Goal: Navigation & Orientation: Understand site structure

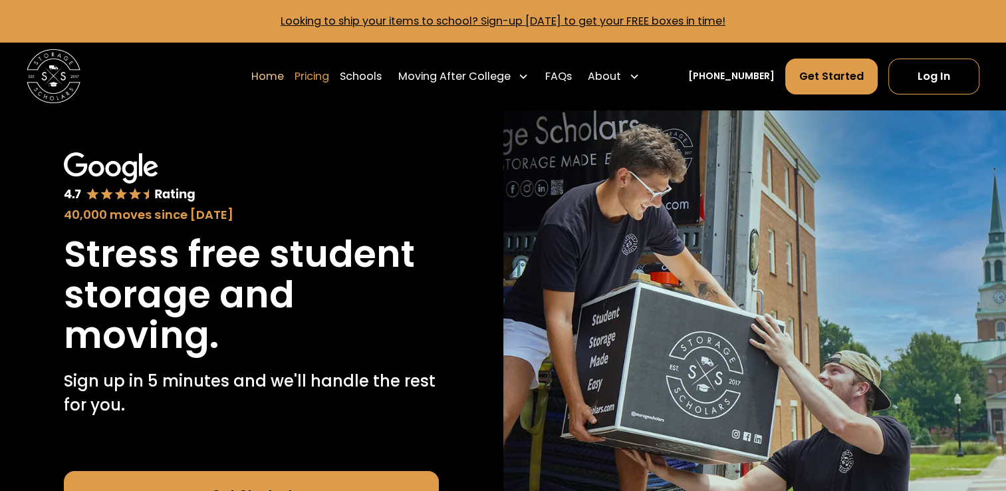
click at [329, 71] on link "Pricing" at bounding box center [312, 76] width 35 height 37
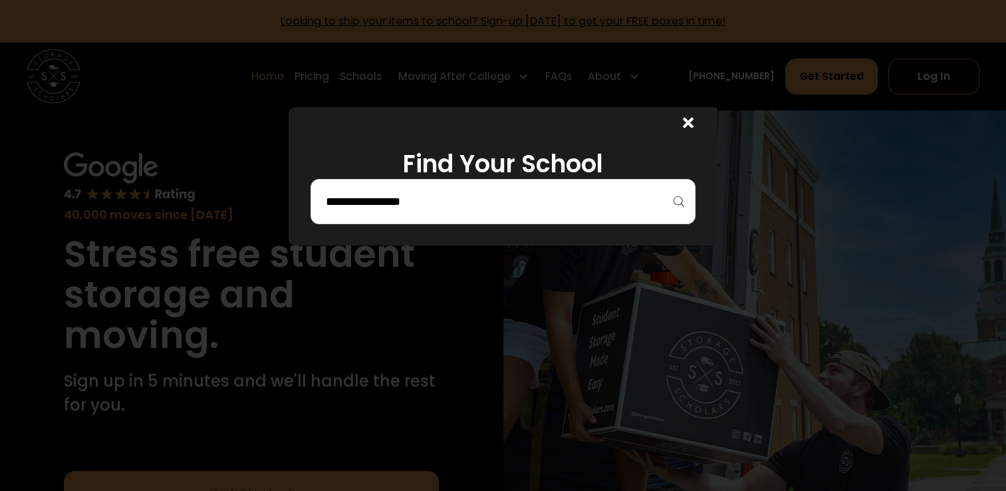
click at [591, 196] on input "search" at bounding box center [503, 201] width 358 height 23
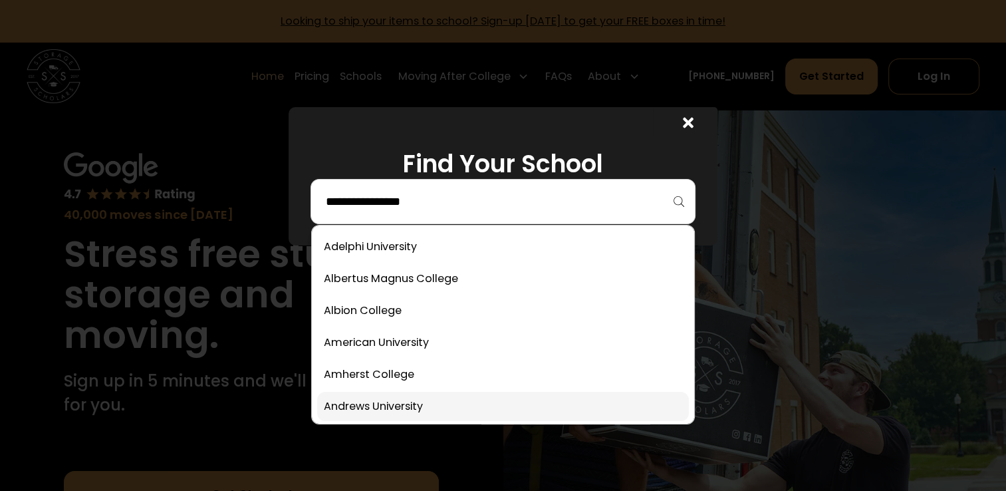
click at [367, 402] on link at bounding box center [503, 406] width 372 height 29
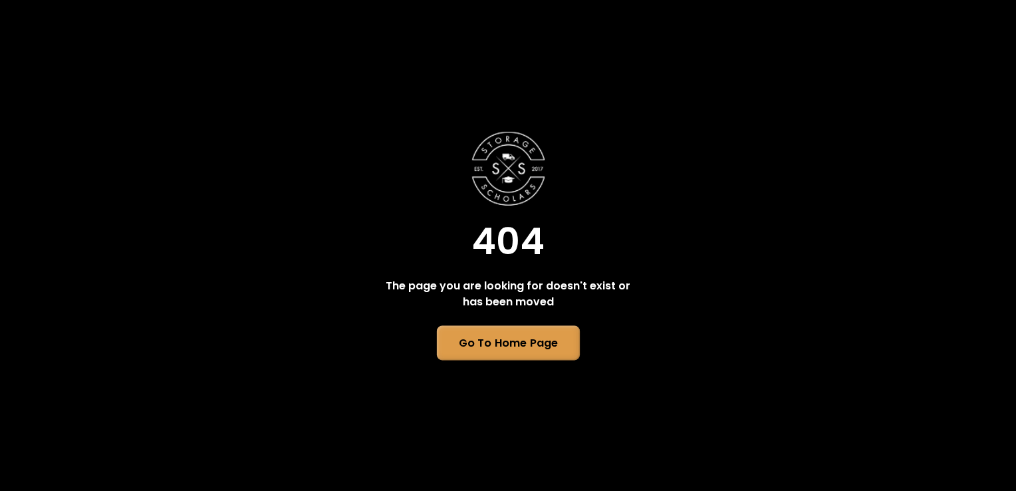
click at [497, 332] on link "Go To Home Page" at bounding box center [507, 342] width 143 height 35
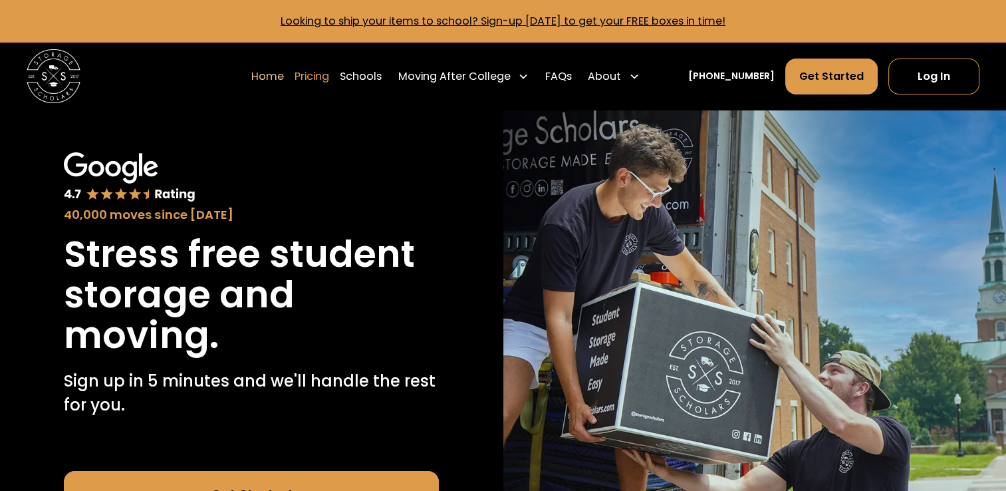
click at [329, 78] on link "Pricing" at bounding box center [312, 76] width 35 height 37
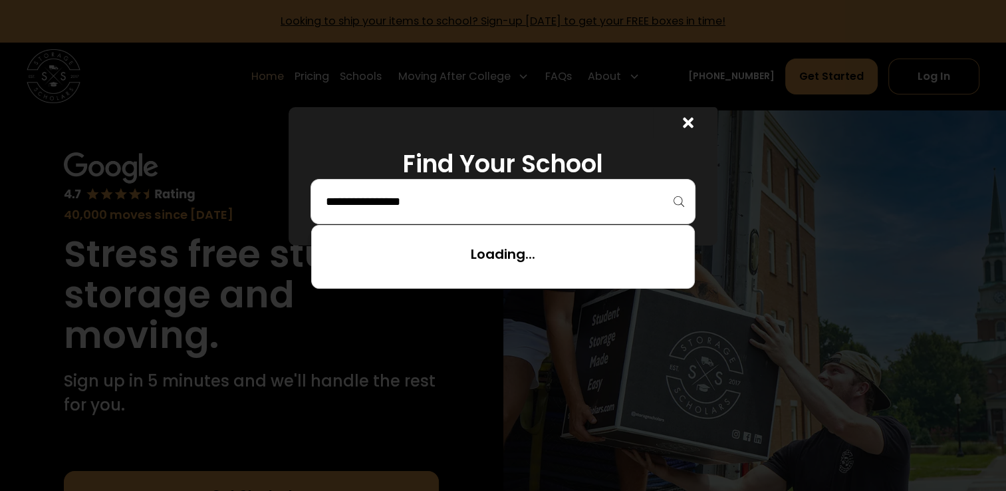
click at [417, 207] on input "search" at bounding box center [503, 201] width 358 height 23
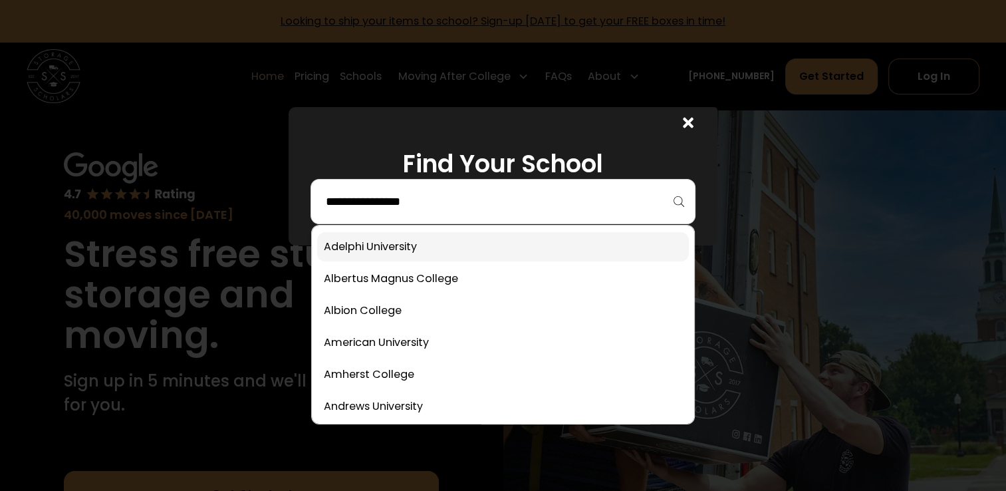
click at [404, 251] on link at bounding box center [503, 246] width 372 height 29
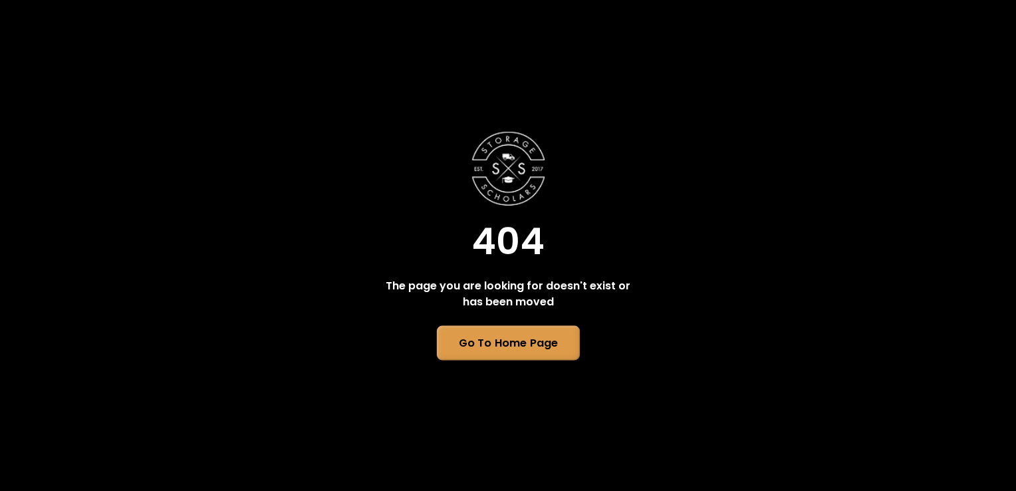
click at [483, 337] on link "Go To Home Page" at bounding box center [507, 342] width 143 height 35
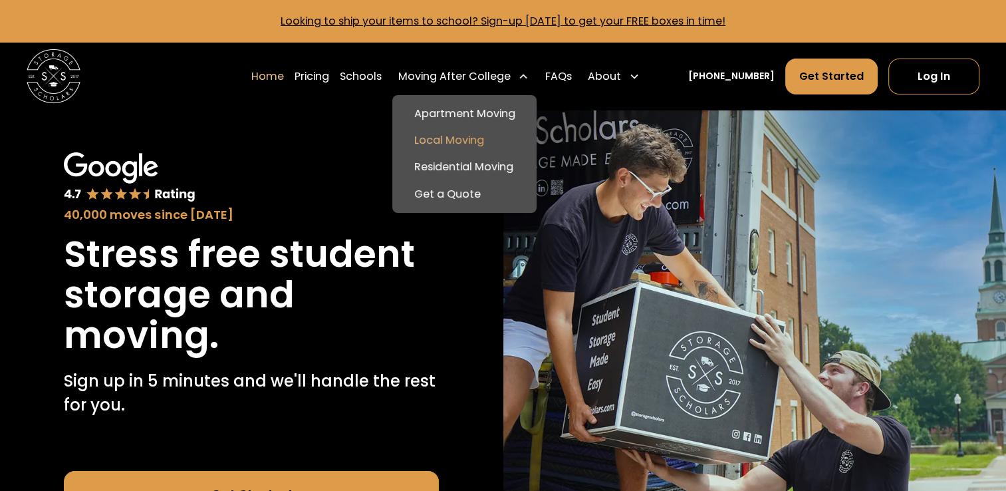
click at [481, 138] on link "Local Moving" at bounding box center [464, 140] width 133 height 27
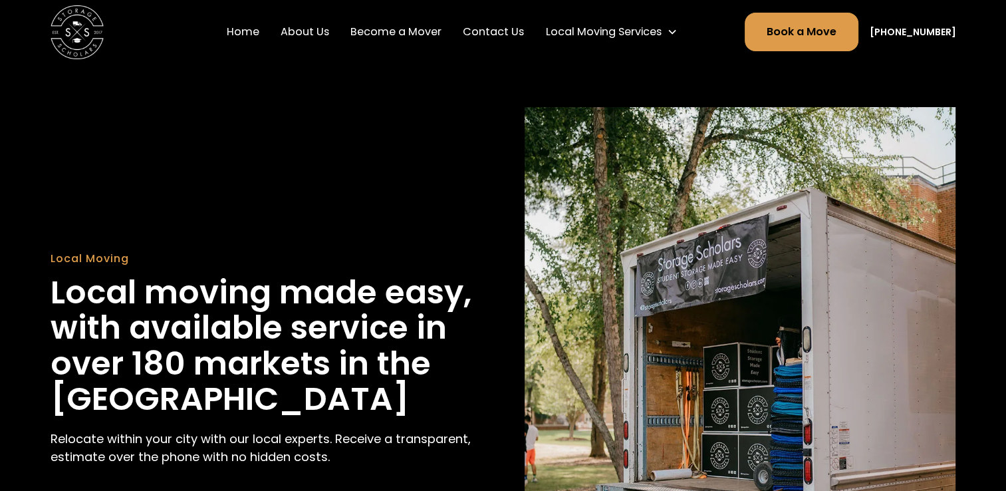
click at [426, 28] on link "Become a Mover" at bounding box center [396, 31] width 102 height 37
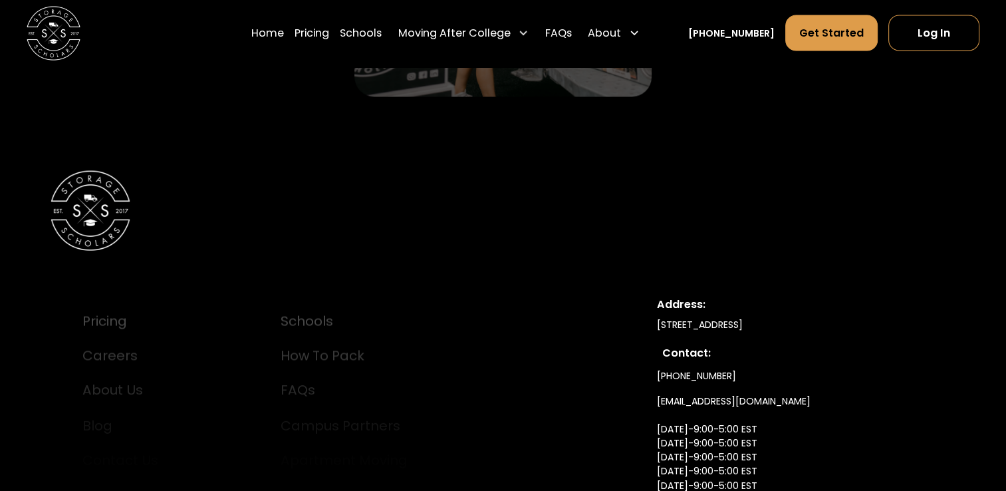
scroll to position [2725, 0]
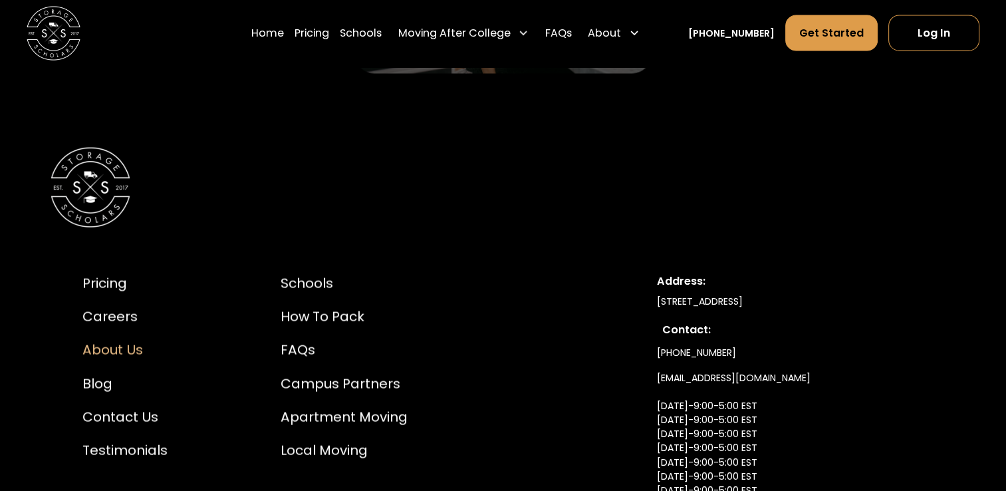
click at [100, 352] on div "About Us" at bounding box center [124, 350] width 85 height 20
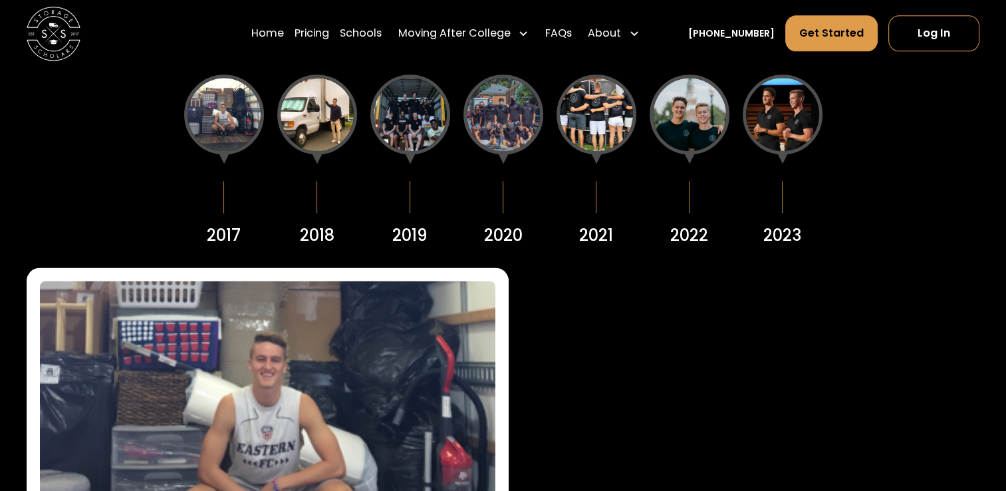
scroll to position [1636, 0]
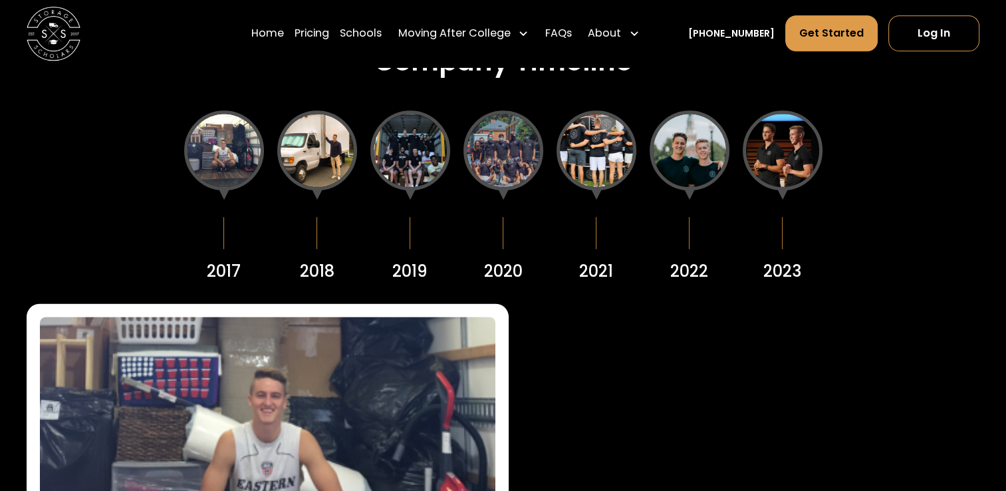
click at [316, 234] on div at bounding box center [316, 233] width 1 height 32
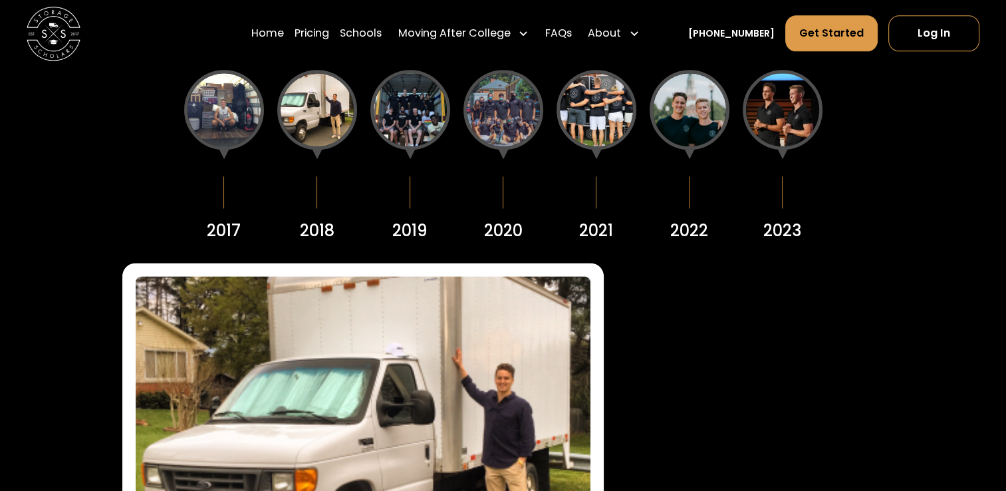
scroll to position [1668, 0]
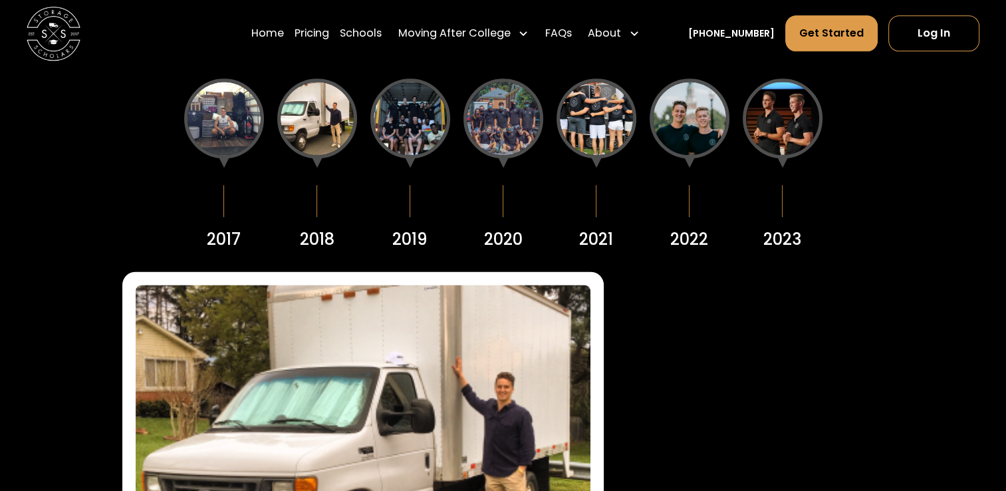
click at [398, 134] on div at bounding box center [410, 118] width 80 height 80
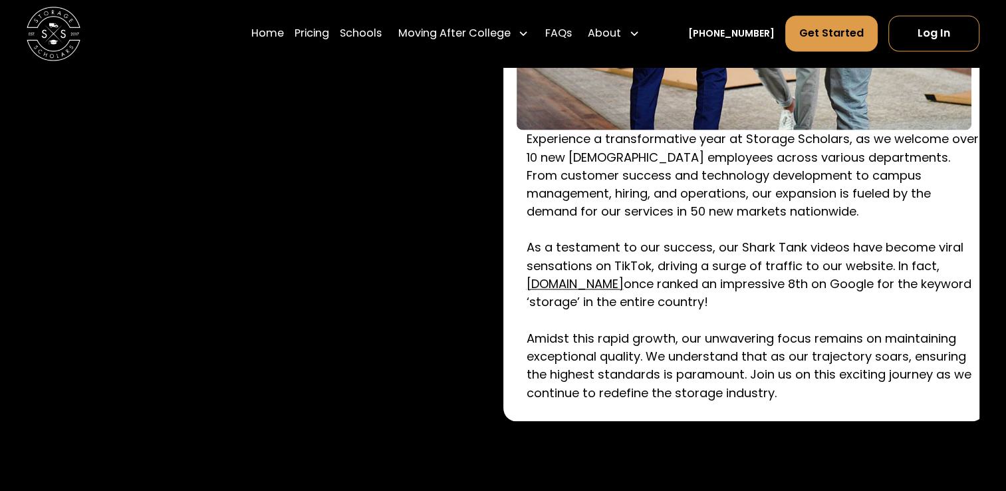
scroll to position [2213, 0]
